Goal: Find specific page/section: Find specific page/section

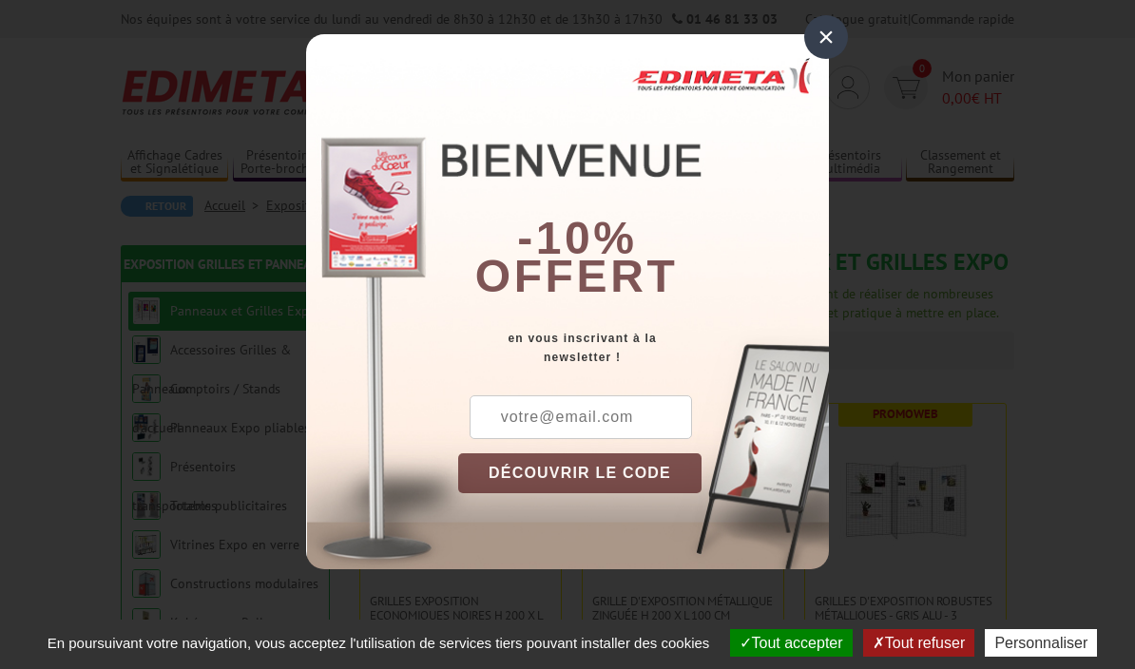
click at [836, 41] on div "×" at bounding box center [827, 37] width 44 height 44
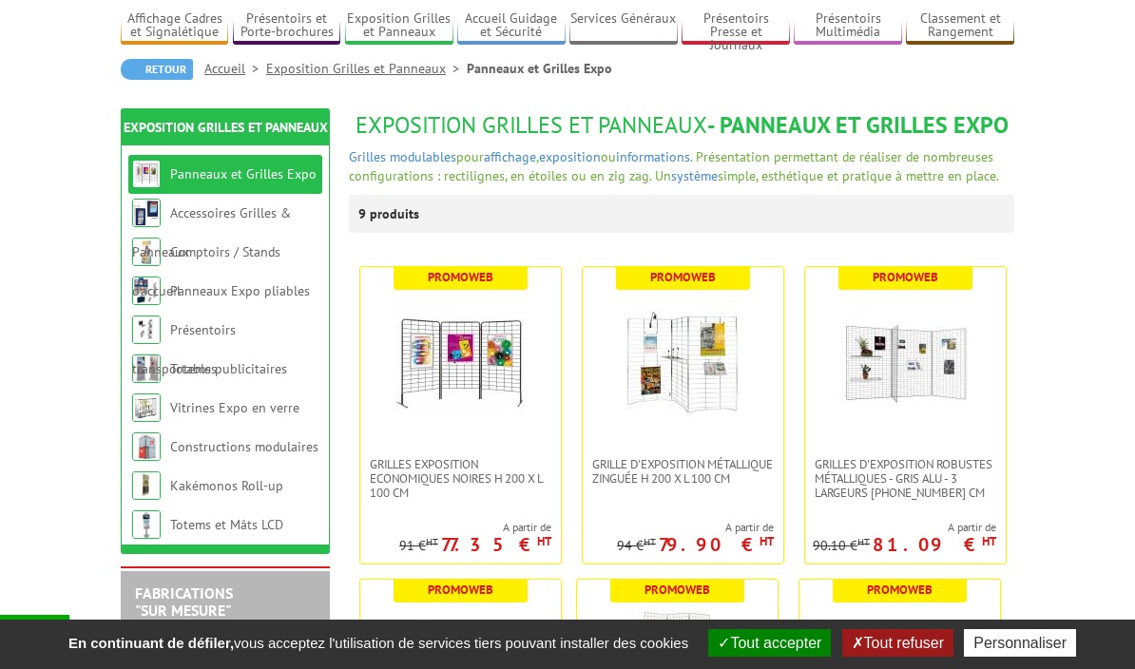
scroll to position [135, 0]
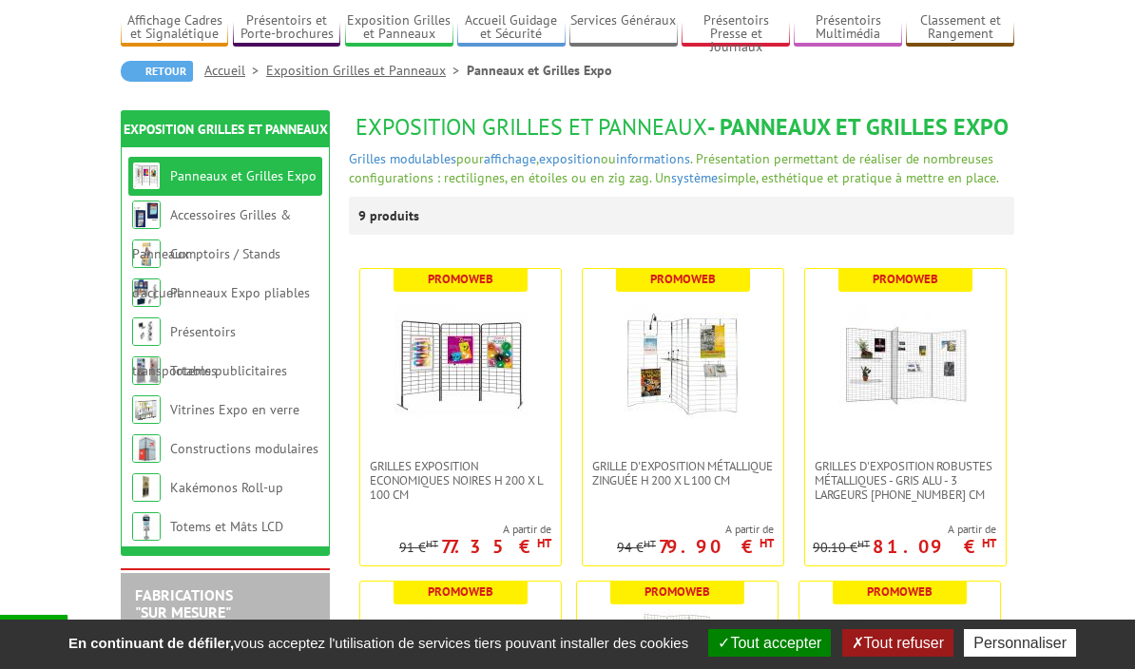
click at [258, 247] on link "Comptoirs / Stands d'accueil" at bounding box center [206, 273] width 148 height 56
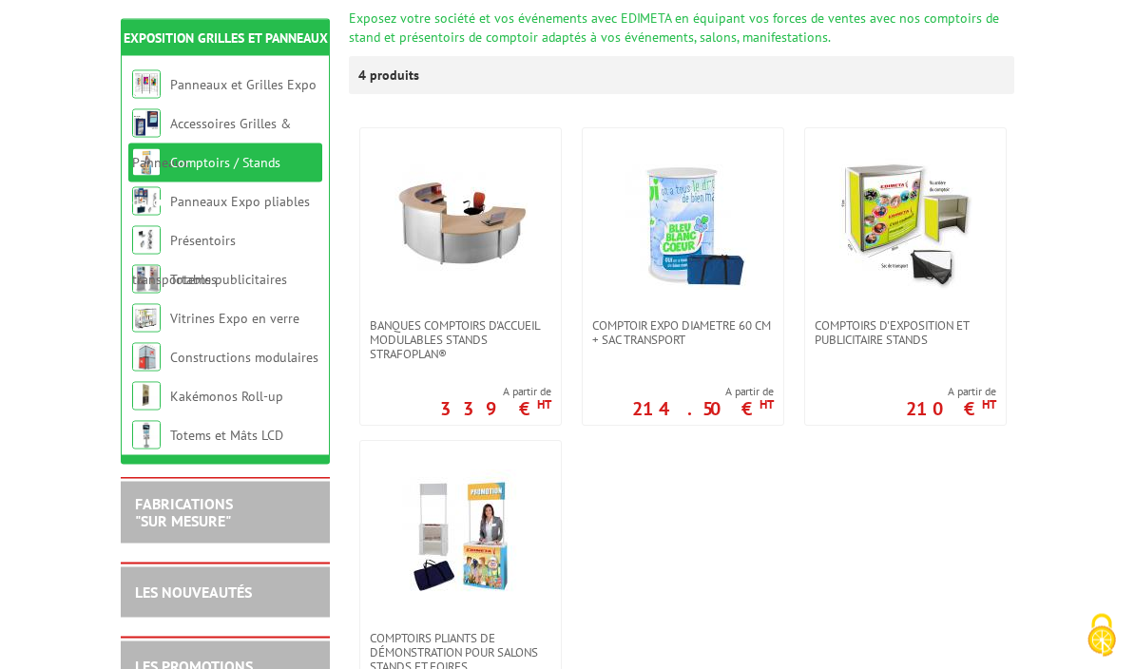
scroll to position [301, 0]
click at [236, 242] on link "Présentoirs transportables" at bounding box center [184, 260] width 104 height 56
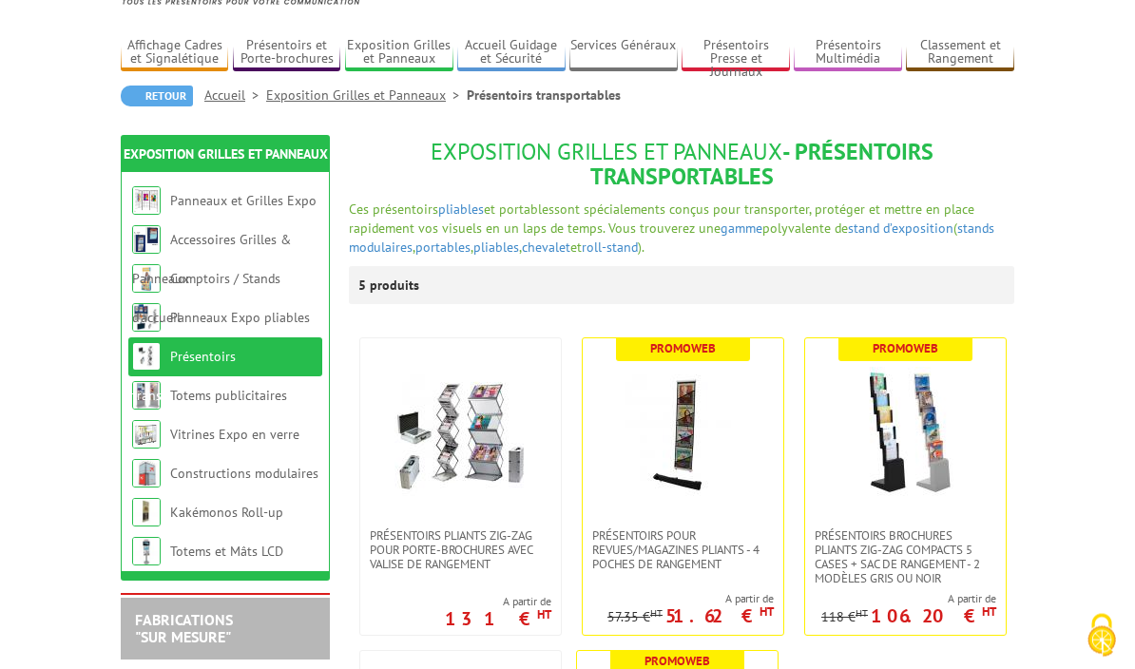
scroll to position [110, 0]
click at [241, 402] on link "Totems publicitaires" at bounding box center [228, 395] width 117 height 17
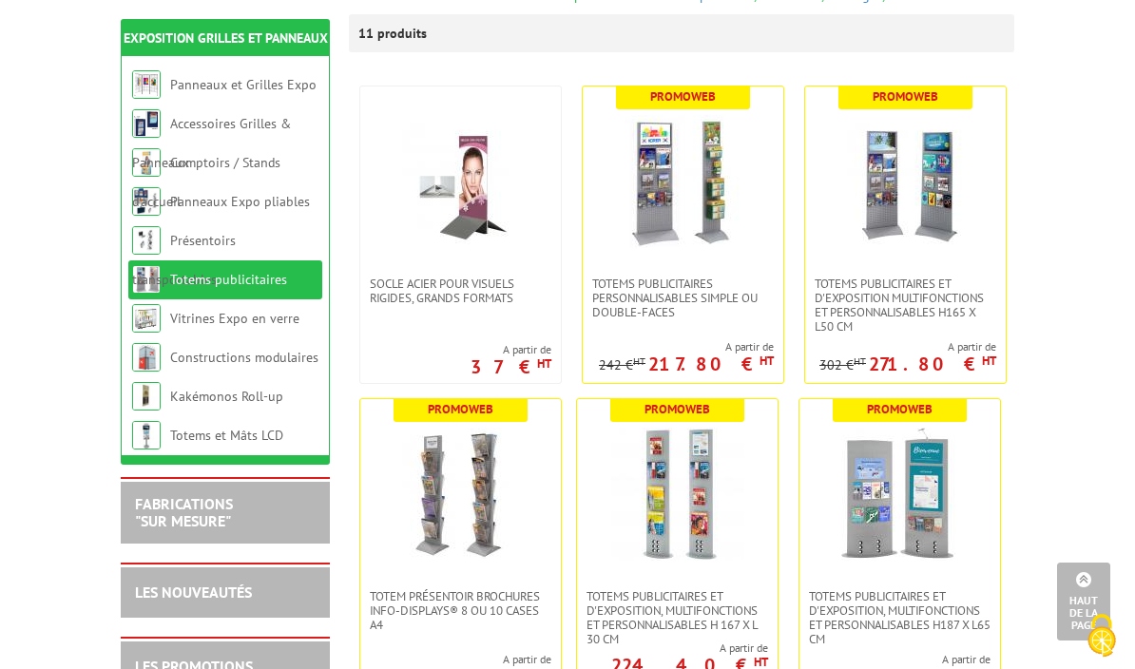
scroll to position [346, 0]
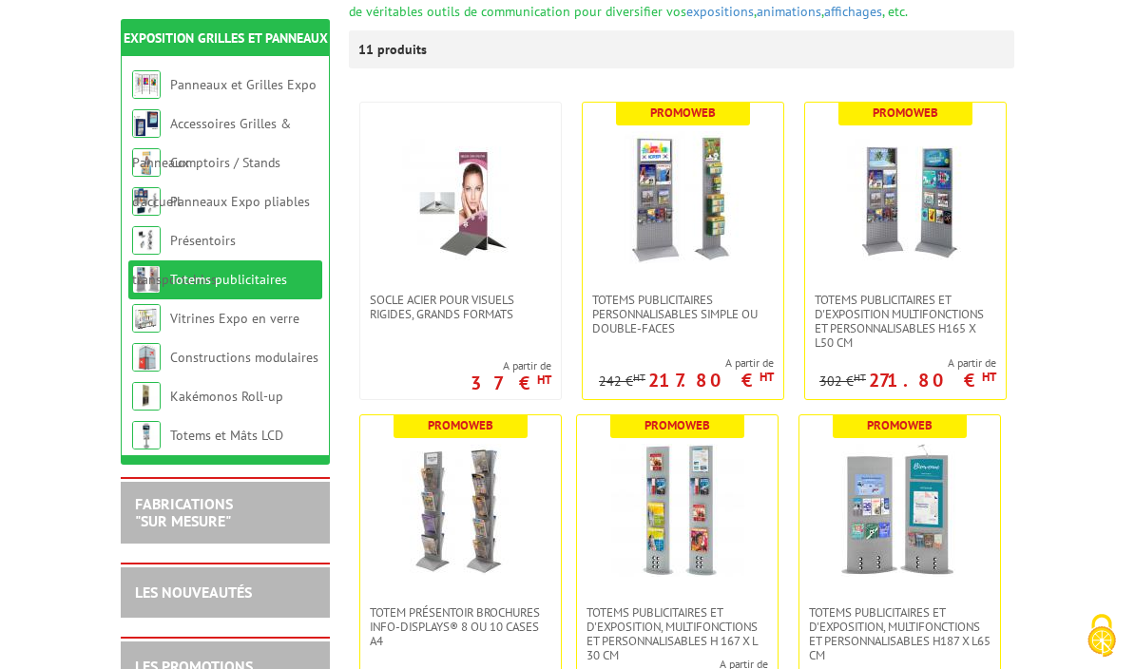
click at [141, 355] on img at bounding box center [146, 357] width 29 height 29
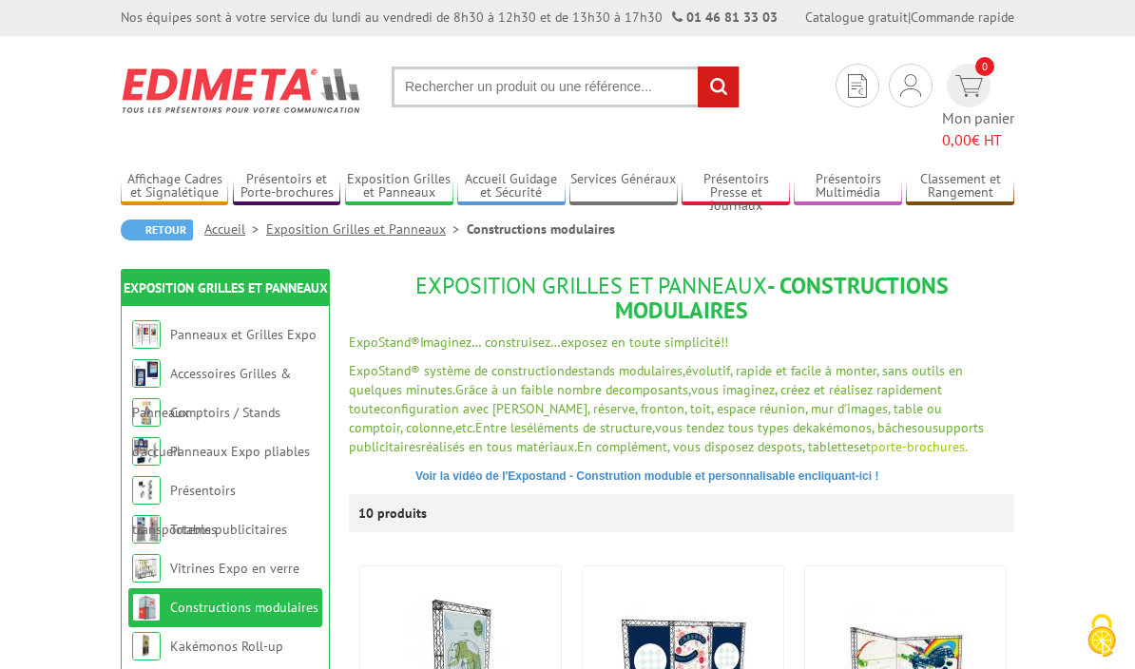
click at [480, 89] on input "text" at bounding box center [566, 87] width 348 height 41
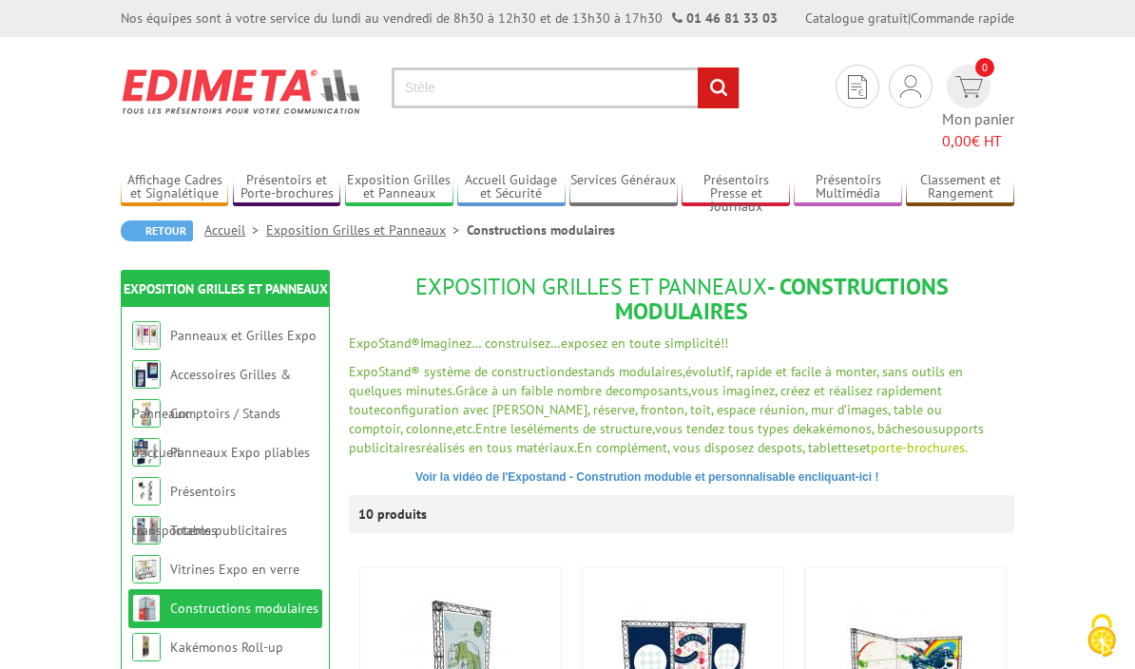
type input "Stèle"
click at [718, 87] on input "rechercher" at bounding box center [718, 88] width 41 height 41
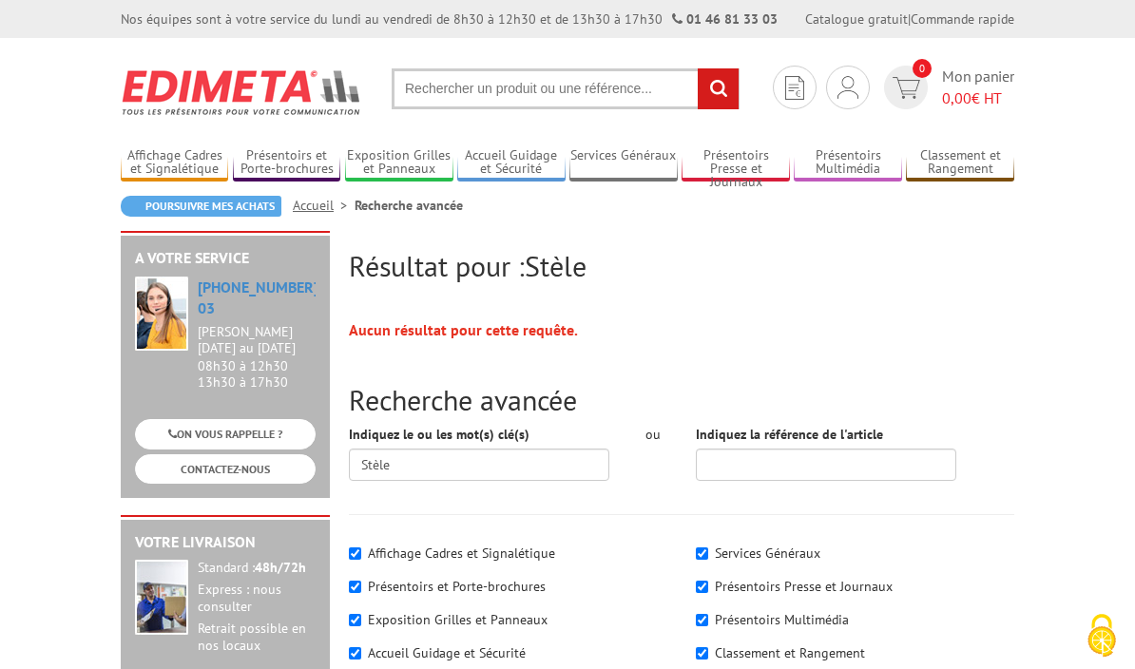
click at [736, 90] on input "rechercher" at bounding box center [718, 88] width 41 height 41
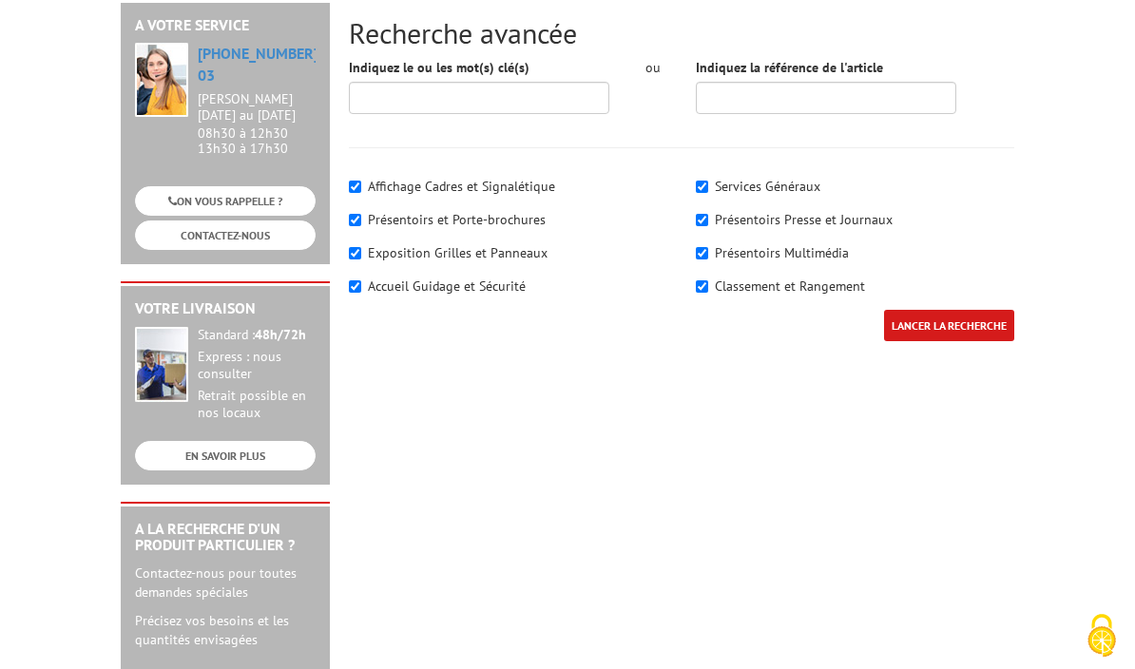
scroll to position [322, 0]
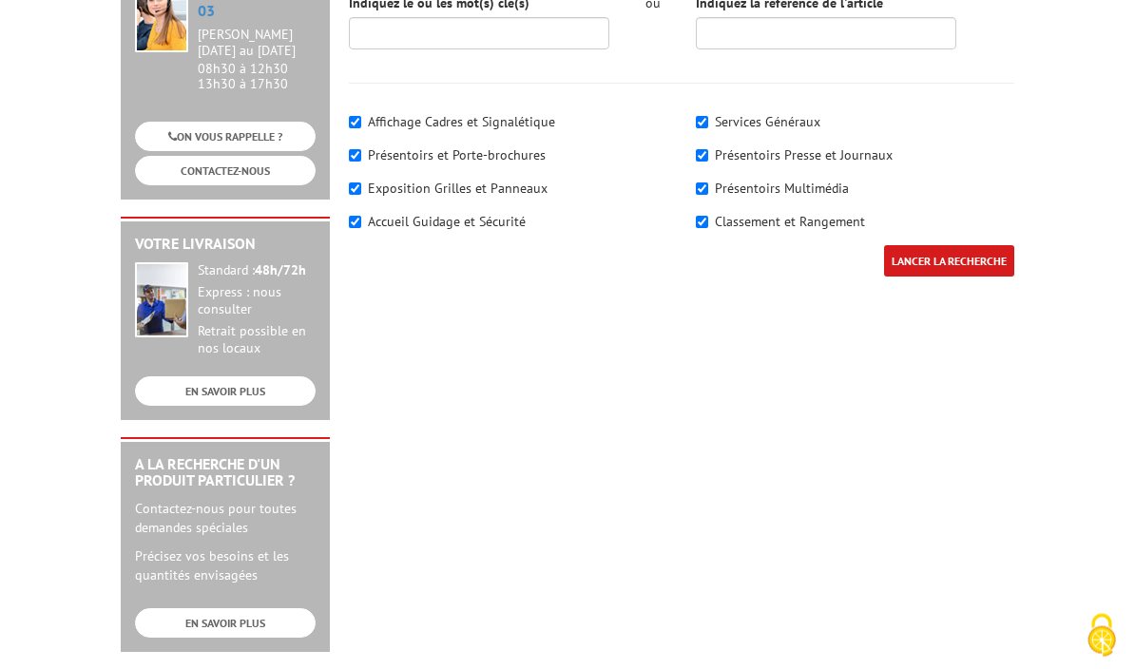
click at [953, 246] on input "LANCER LA RECHERCHE" at bounding box center [949, 261] width 130 height 31
